Goal: Navigation & Orientation: Understand site structure

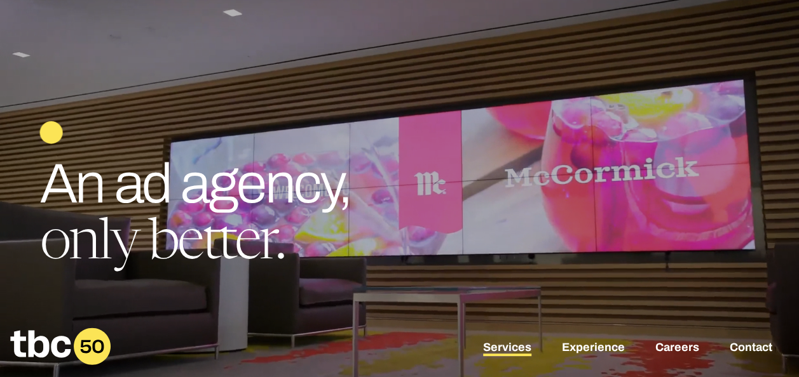
click at [506, 342] on link "Services" at bounding box center [507, 348] width 48 height 15
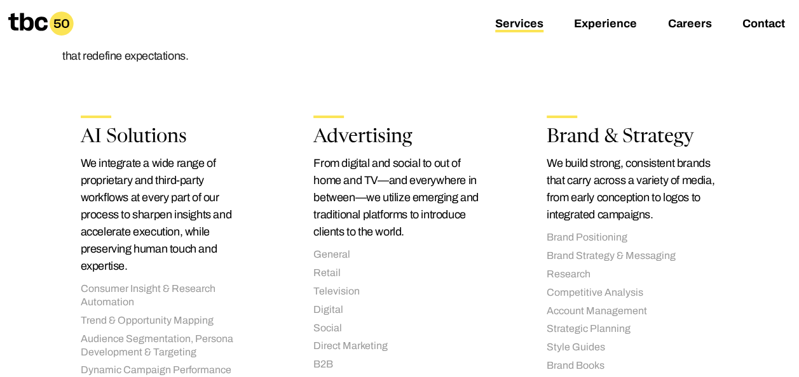
scroll to position [230, 0]
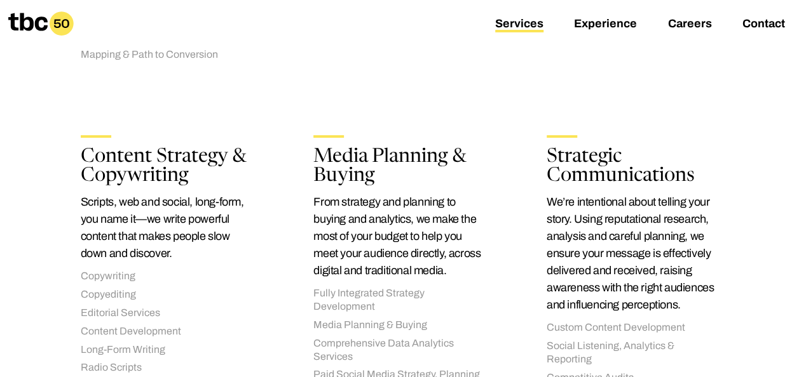
scroll to position [756, 0]
click at [700, 30] on link "Careers" at bounding box center [689, 24] width 44 height 15
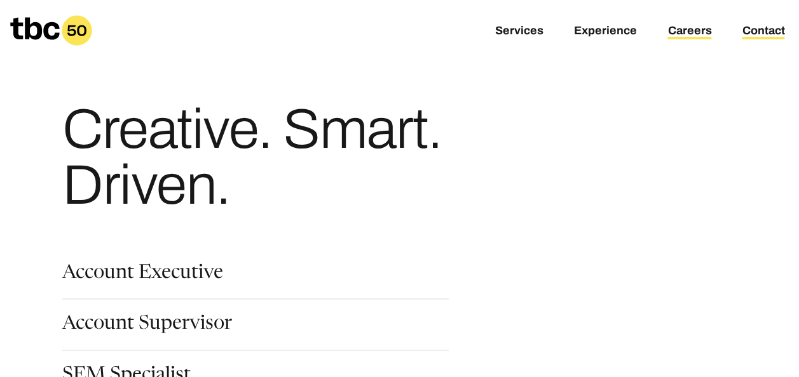
click at [760, 30] on link "Contact" at bounding box center [762, 31] width 43 height 15
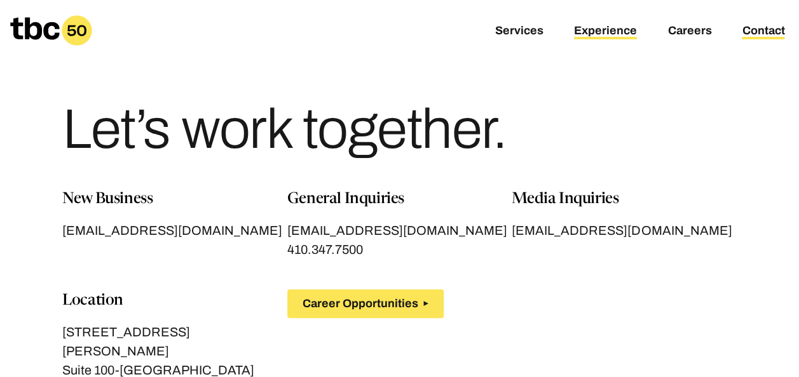
click at [602, 25] on link "Experience" at bounding box center [605, 31] width 63 height 15
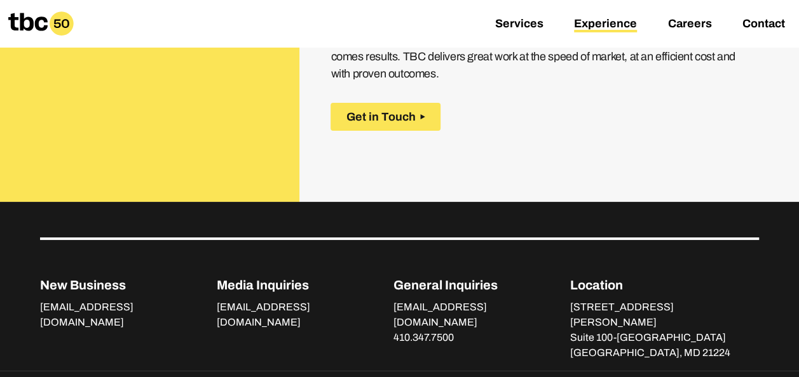
scroll to position [1776, 0]
